Goal: Information Seeking & Learning: Learn about a topic

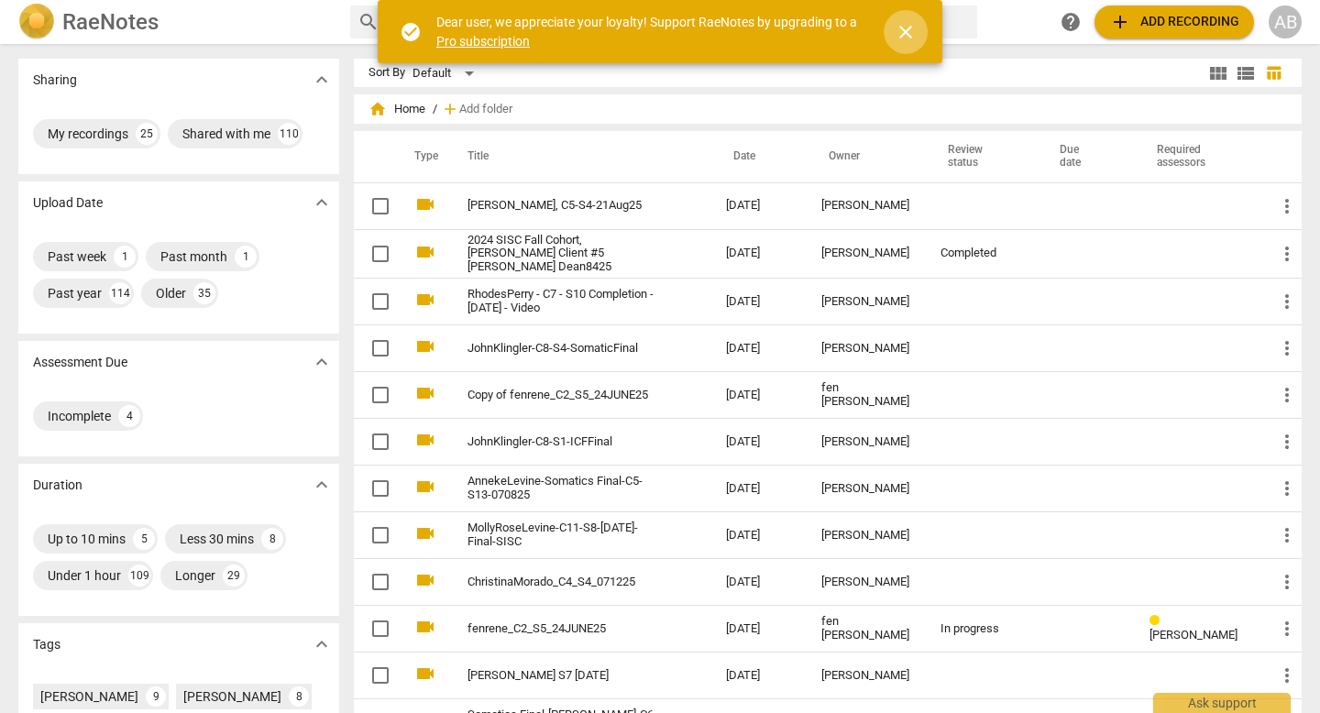
click at [911, 30] on span "close" at bounding box center [906, 32] width 22 height 22
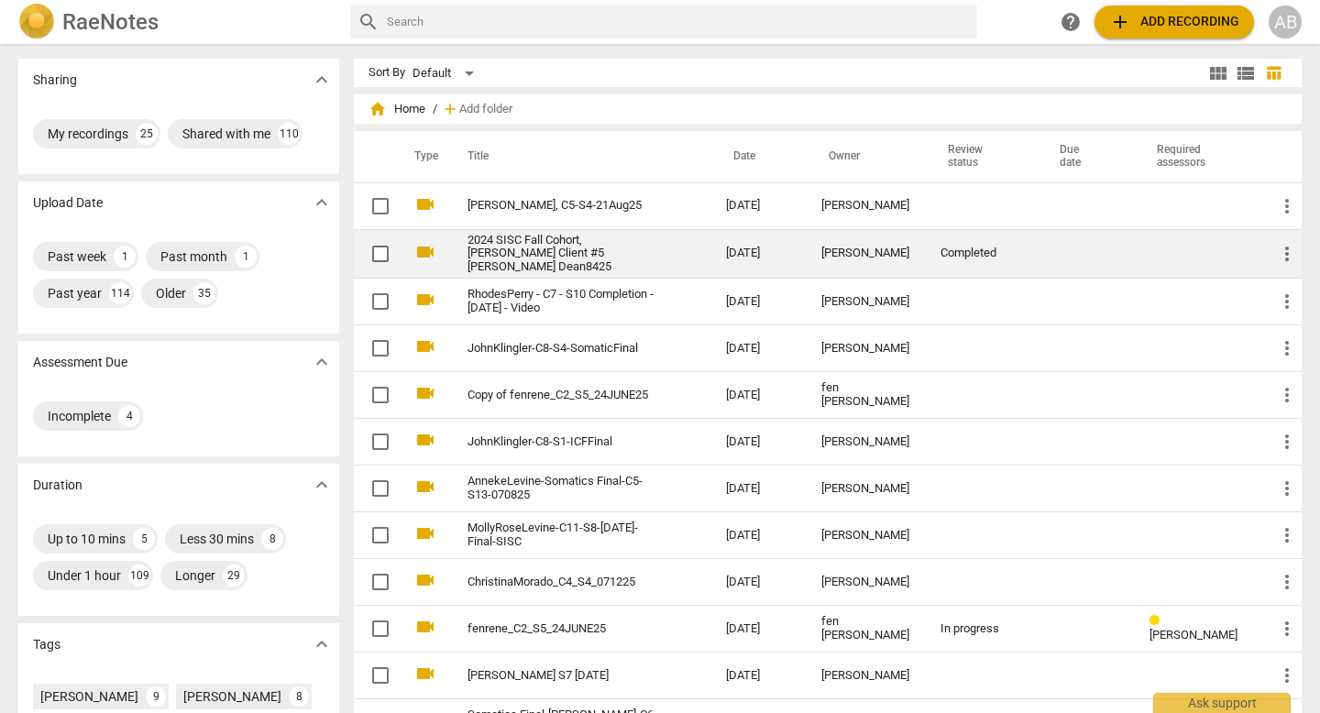
click at [634, 236] on td "2024 SISC Fall Cohort, [PERSON_NAME] Client #5 [PERSON_NAME] Dean8425" at bounding box center [579, 254] width 266 height 50
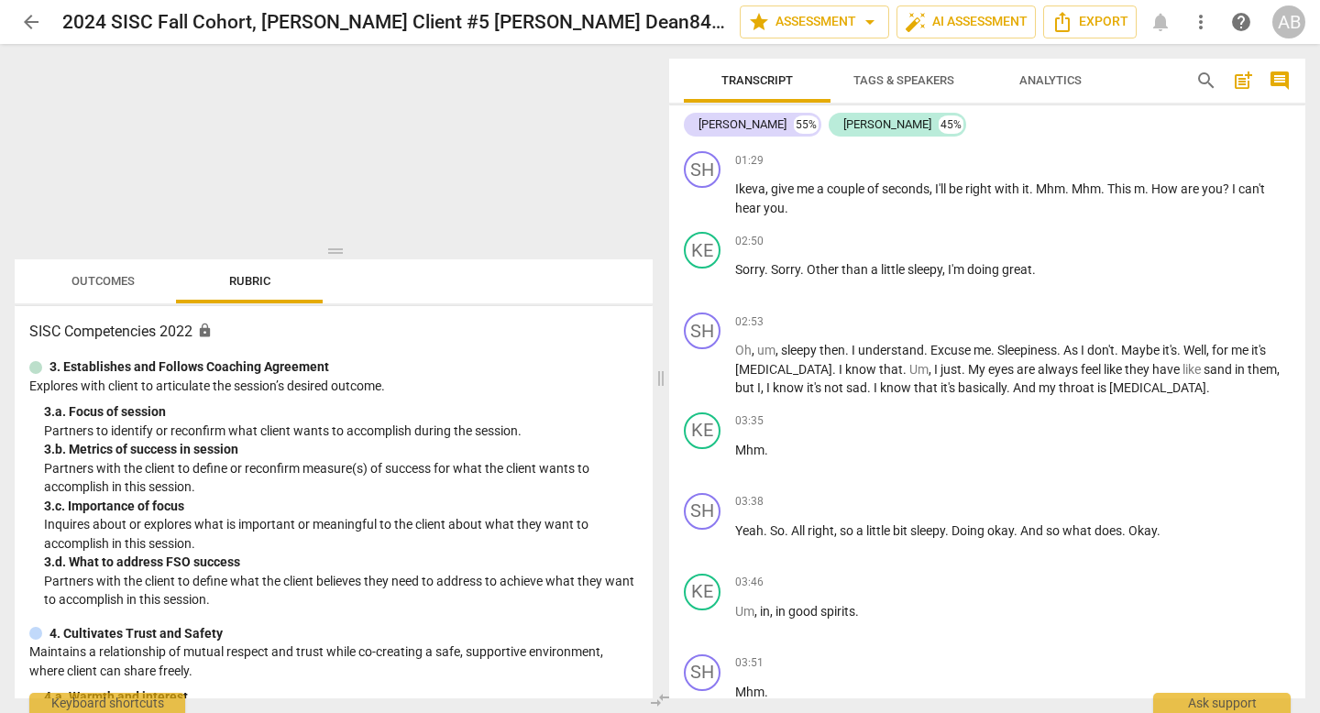
click at [94, 81] on div at bounding box center [334, 155] width 638 height 192
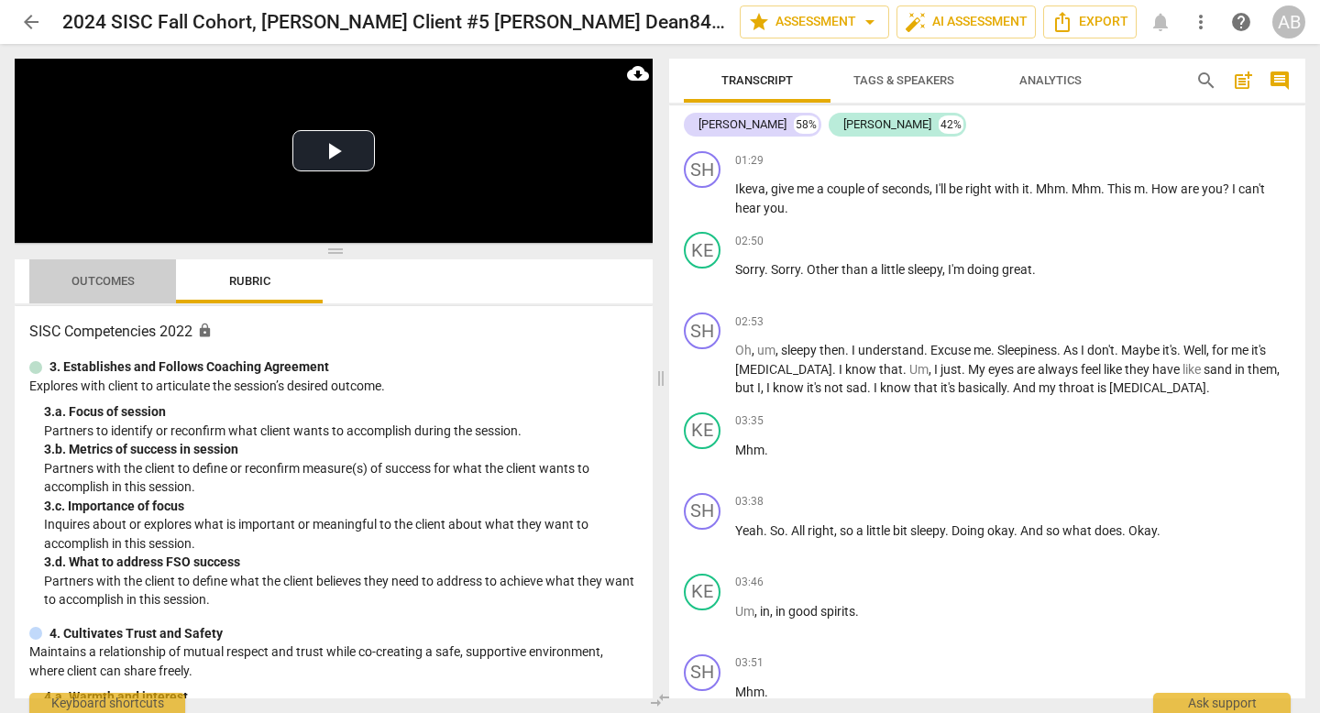
click at [91, 281] on span "Outcomes" at bounding box center [103, 281] width 63 height 14
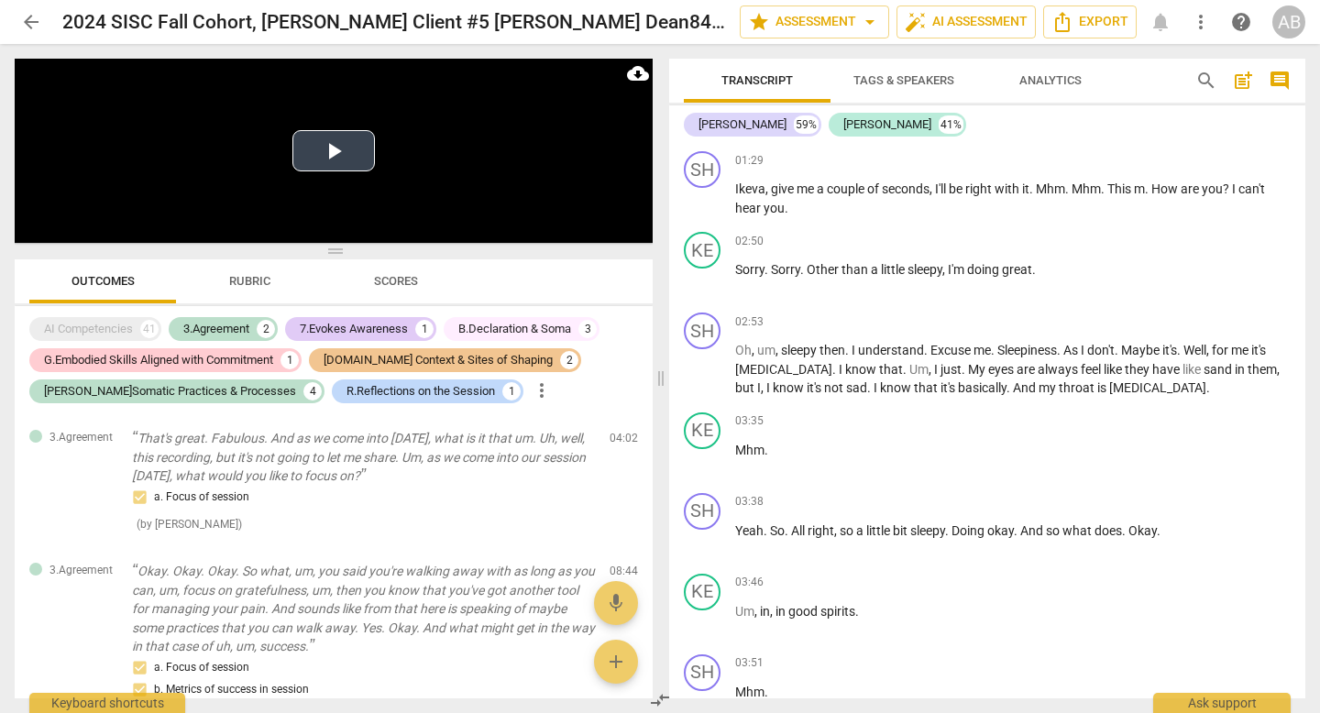
click at [337, 152] on button "Play Video" at bounding box center [333, 150] width 83 height 41
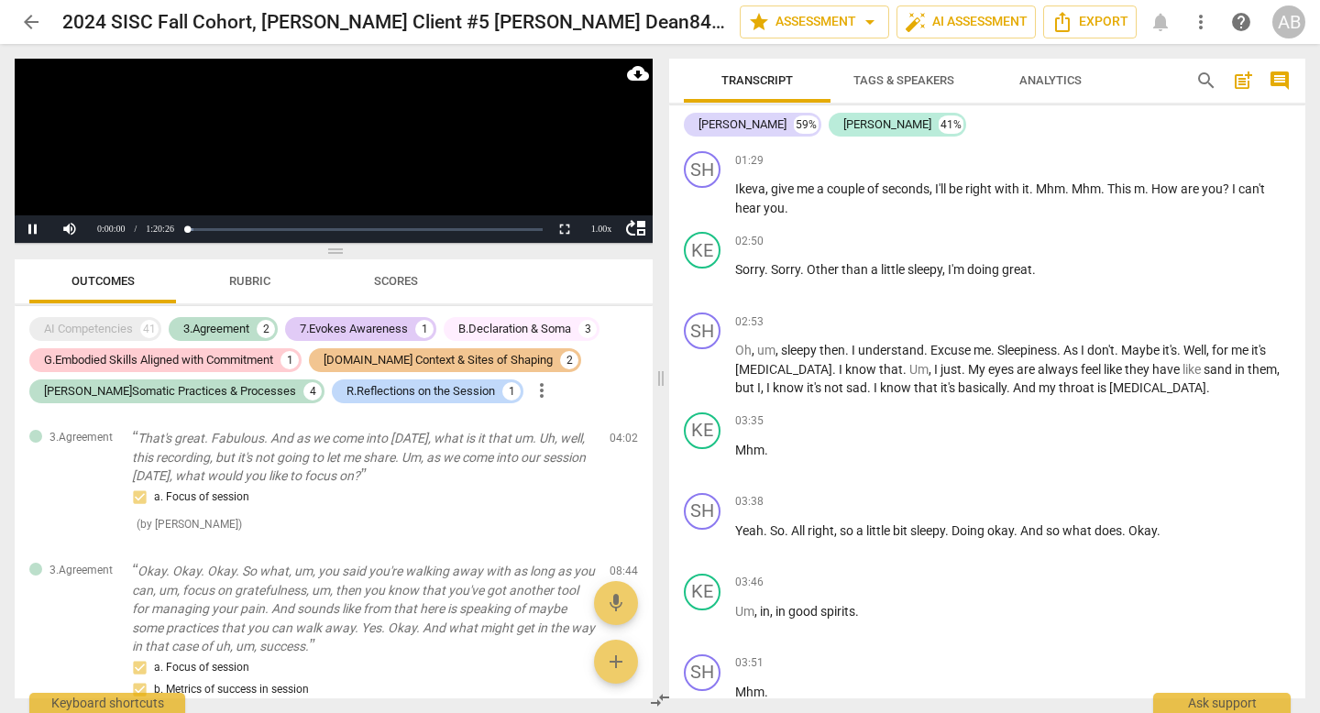
click at [337, 152] on video at bounding box center [334, 151] width 638 height 184
click at [28, 234] on button "Play" at bounding box center [33, 229] width 37 height 28
click at [30, 227] on button "Pause" at bounding box center [33, 229] width 37 height 28
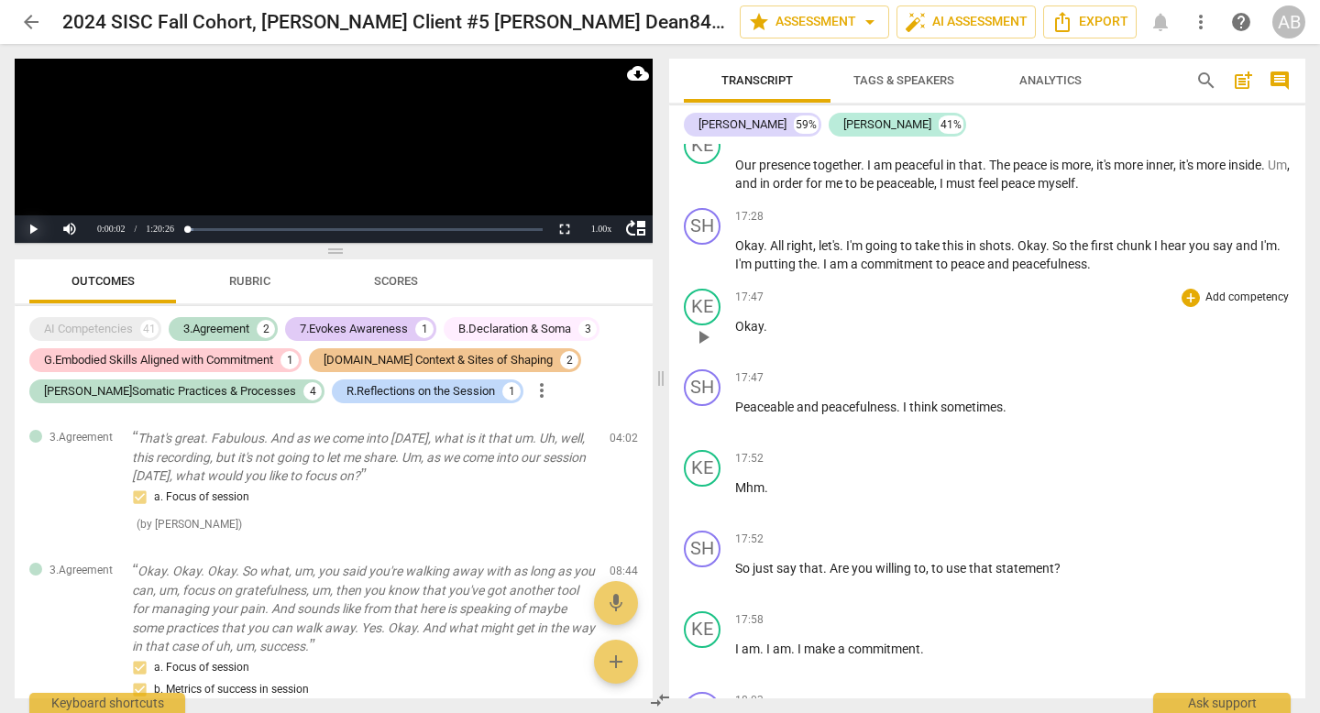
scroll to position [4083, 0]
